Goal: Use online tool/utility: Utilize a website feature to perform a specific function

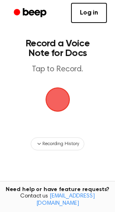
click at [58, 92] on span "button" at bounding box center [57, 99] width 37 height 37
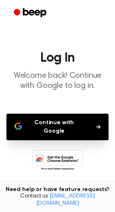
click at [60, 125] on button "Continue with Google" at bounding box center [57, 126] width 102 height 27
click at [50, 122] on button "Continue with Google" at bounding box center [57, 126] width 102 height 27
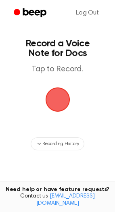
click at [62, 94] on span "button" at bounding box center [57, 99] width 45 height 45
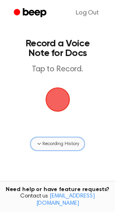
click at [40, 143] on icon "button" at bounding box center [38, 144] width 3 height 2
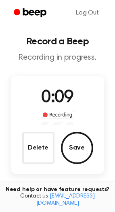
scroll to position [37, 0]
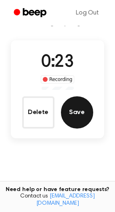
click at [77, 111] on button "Save" at bounding box center [77, 112] width 32 height 32
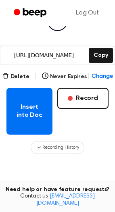
scroll to position [111, 0]
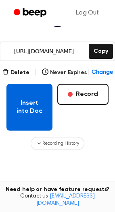
click at [40, 93] on button "Insert into Doc" at bounding box center [29, 107] width 46 height 47
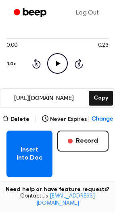
scroll to position [63, 0]
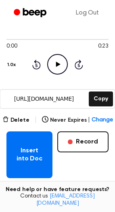
click at [62, 62] on icon "Play Audio" at bounding box center [57, 64] width 21 height 21
click at [62, 62] on icon "Pause Audio" at bounding box center [57, 64] width 21 height 21
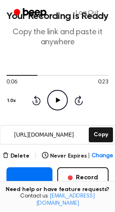
scroll to position [0, 0]
